Goal: Transaction & Acquisition: Book appointment/travel/reservation

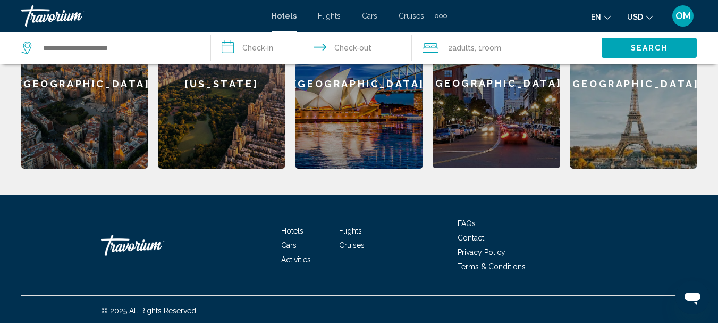
scroll to position [403, 0]
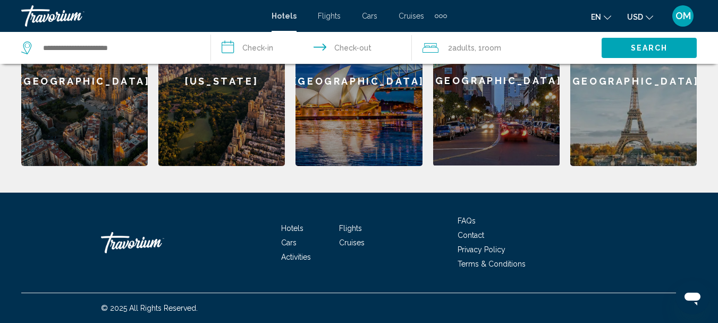
click at [298, 228] on span "Hotels" at bounding box center [292, 228] width 22 height 9
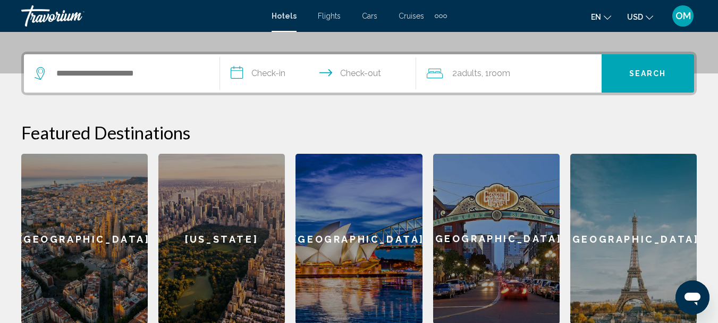
scroll to position [244, 0]
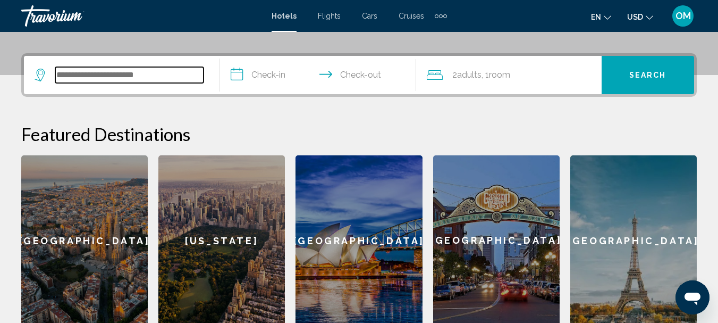
click at [114, 76] on input "Search widget" at bounding box center [129, 75] width 148 height 16
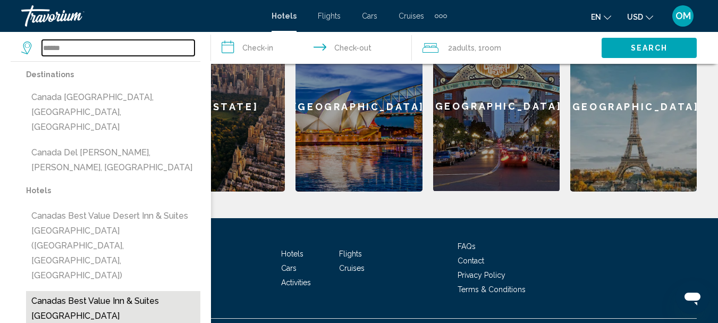
scroll to position [403, 0]
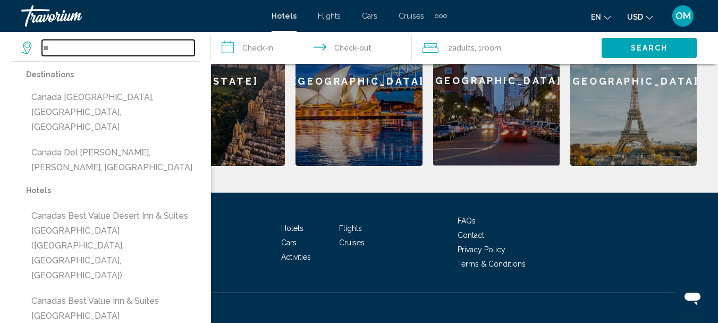
type input "*"
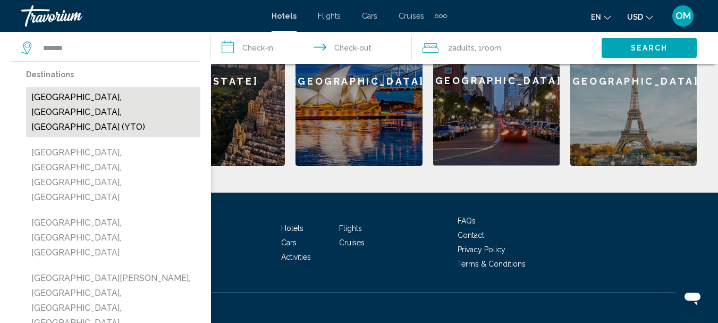
click at [110, 96] on button "Toronto, ON, Canada (YTO)" at bounding box center [113, 112] width 174 height 50
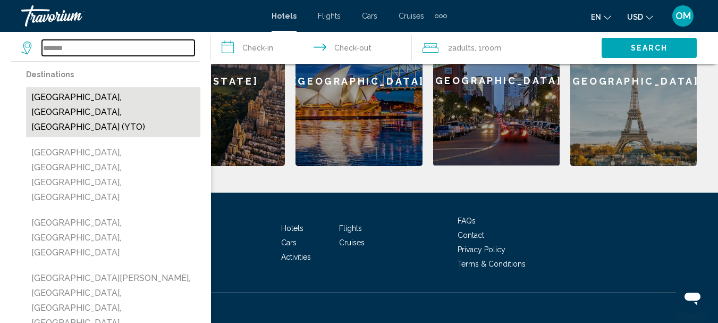
type input "**********"
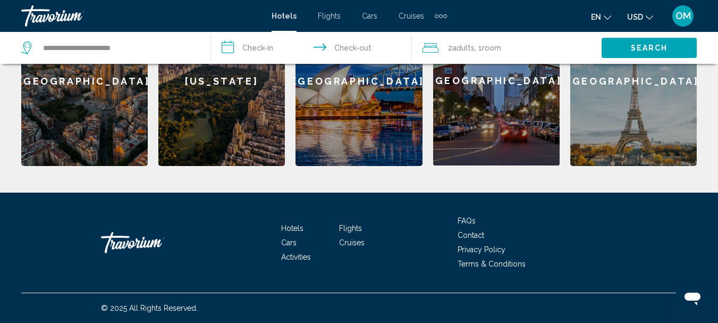
click at [639, 50] on span "Search" at bounding box center [649, 48] width 37 height 9
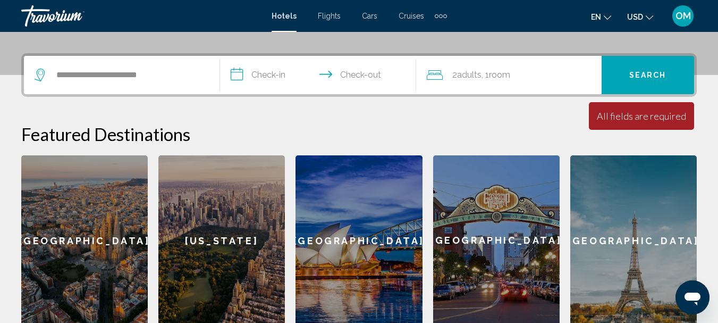
scroll to position [191, 0]
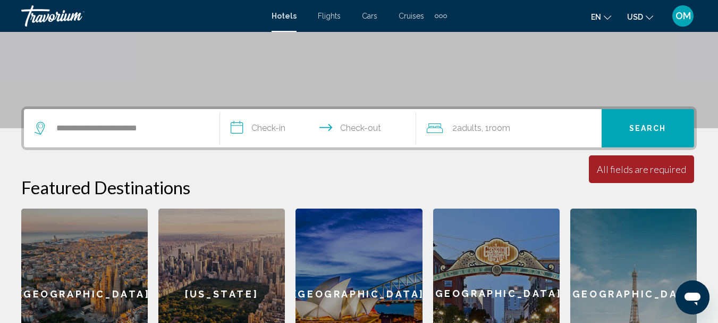
click at [652, 126] on span "Search" at bounding box center [647, 128] width 37 height 9
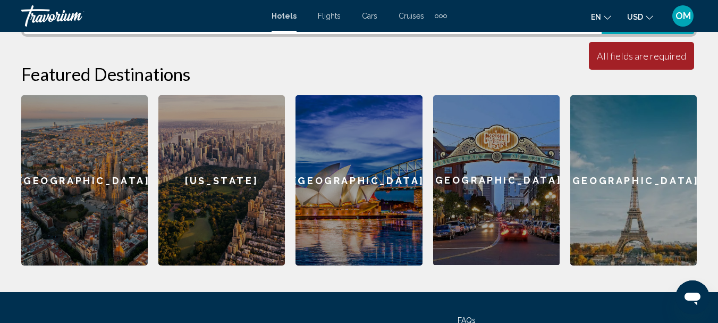
scroll to position [350, 0]
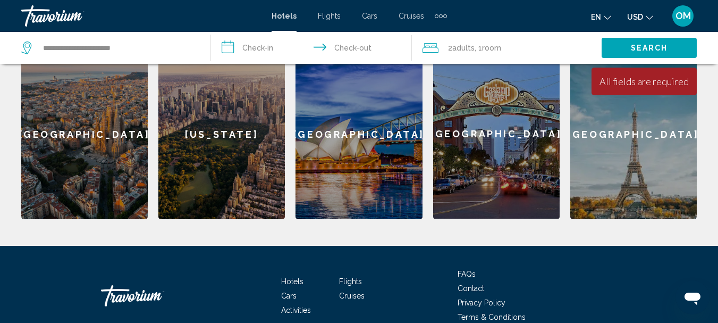
click at [96, 155] on div "[GEOGRAPHIC_DATA]" at bounding box center [84, 134] width 126 height 170
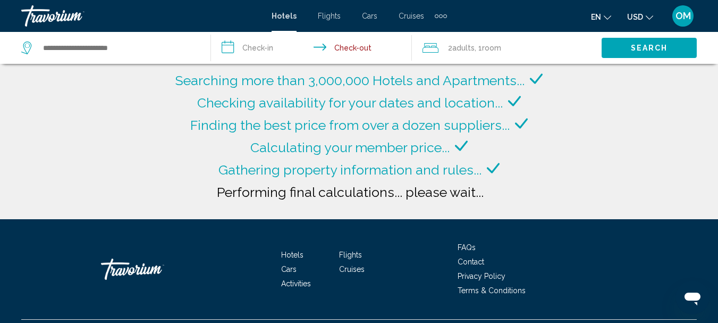
type input "**********"
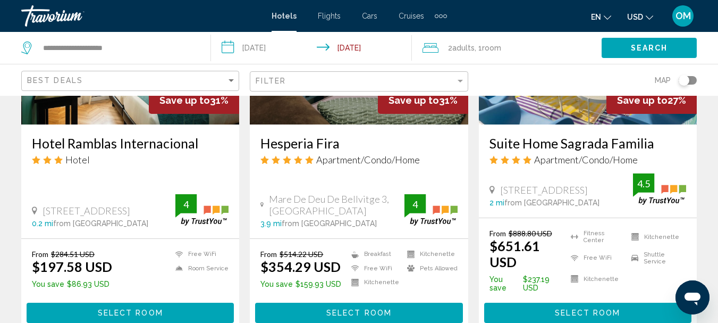
scroll to position [691, 0]
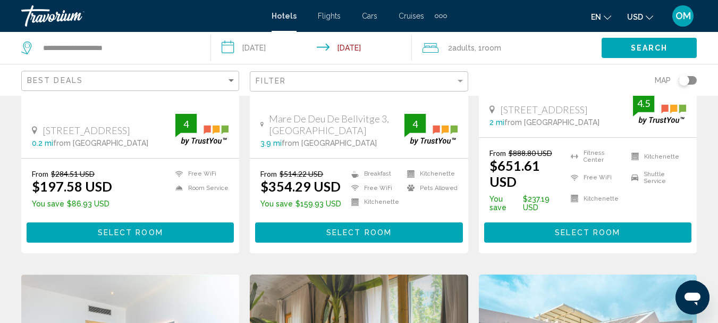
click at [159, 228] on span "Select Room" at bounding box center [130, 232] width 65 height 9
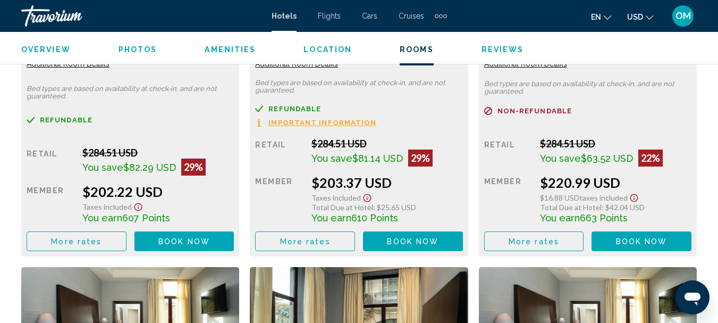
scroll to position [1806, 0]
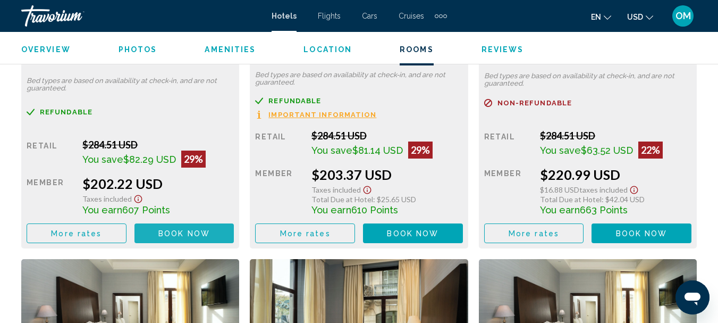
click at [200, 238] on button "Book now No longer available" at bounding box center [184, 233] width 100 height 20
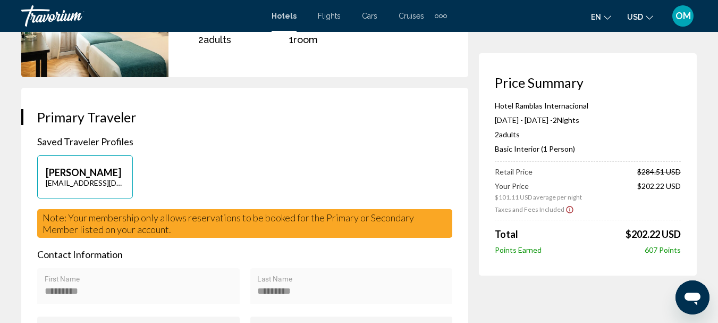
scroll to position [106, 0]
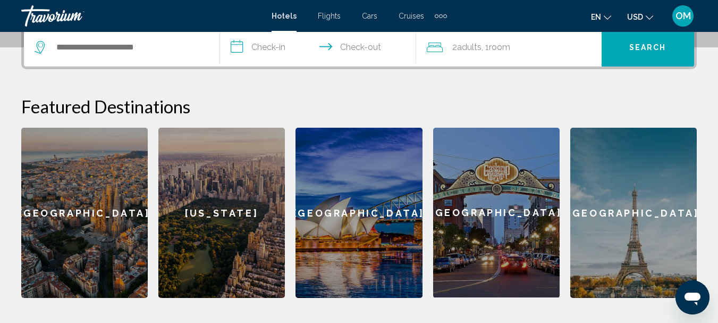
scroll to position [350, 0]
